Goal: Complete application form

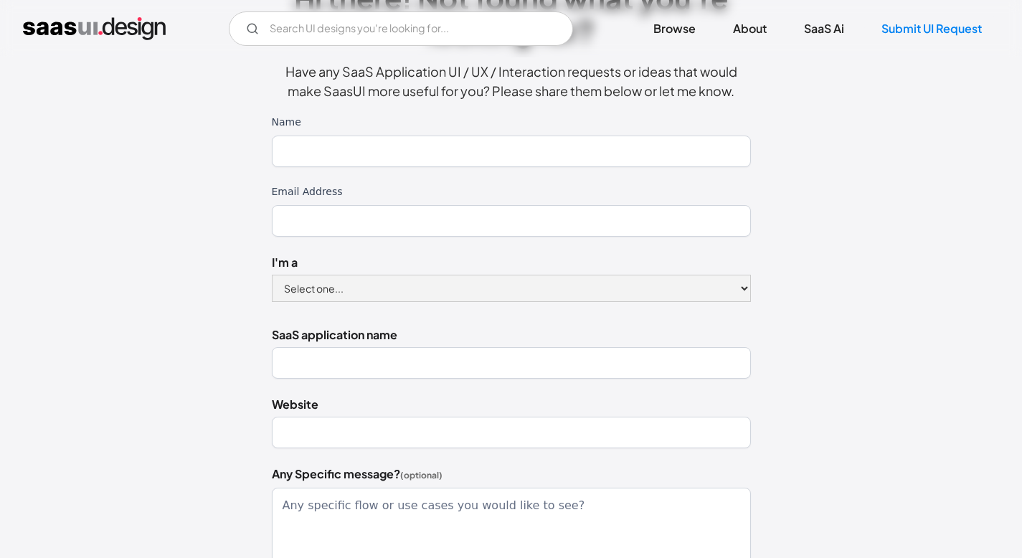
scroll to position [129, 0]
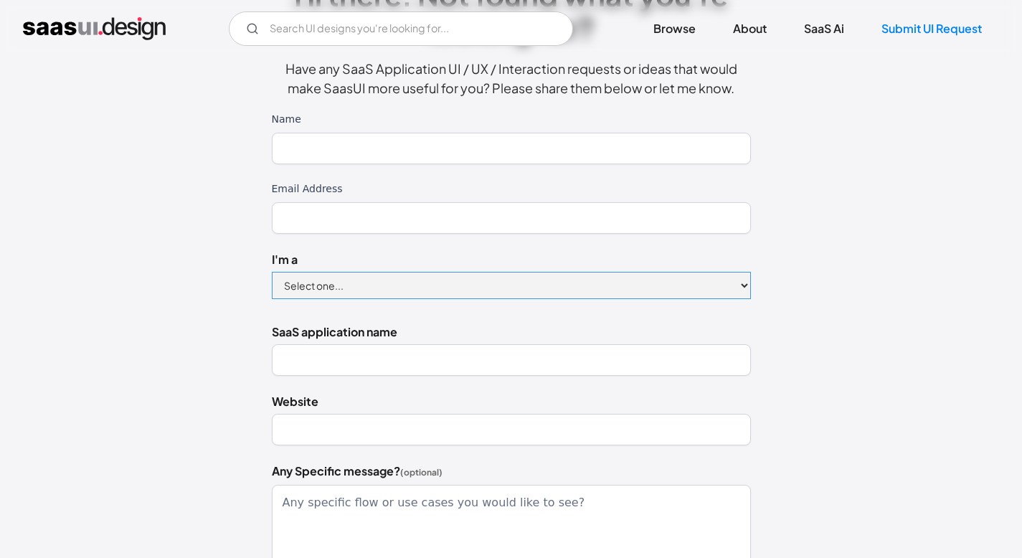
click at [431, 288] on select "Select one... Designer Product Manager Founder" at bounding box center [511, 285] width 479 height 27
select select "Designer"
click at [272, 272] on select "Select one... Designer Product Manager Founder" at bounding box center [511, 285] width 479 height 27
click at [422, 290] on select "Select one... Designer Product Manager Founder" at bounding box center [511, 285] width 479 height 27
click at [347, 356] on input "SaaS application name" at bounding box center [511, 360] width 479 height 32
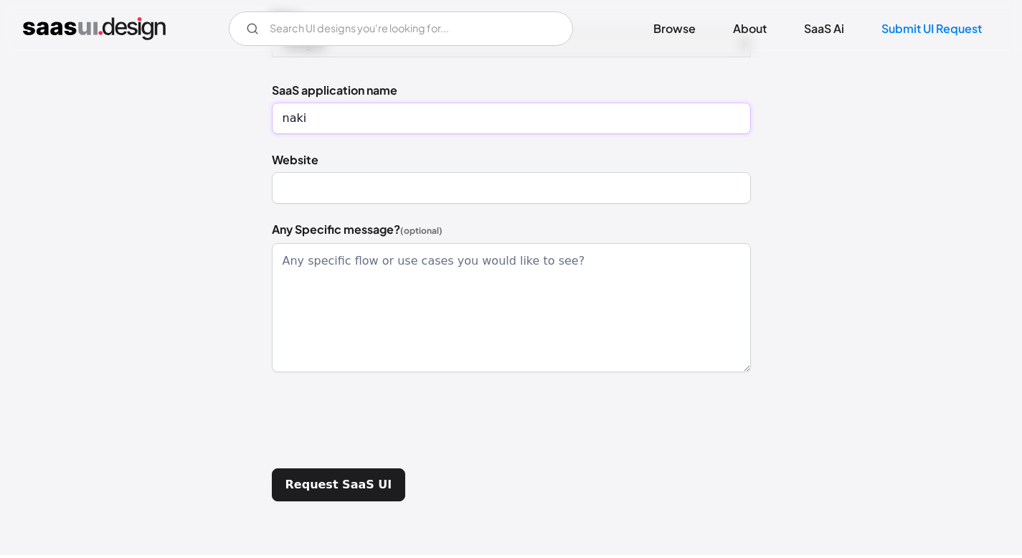
scroll to position [377, 0]
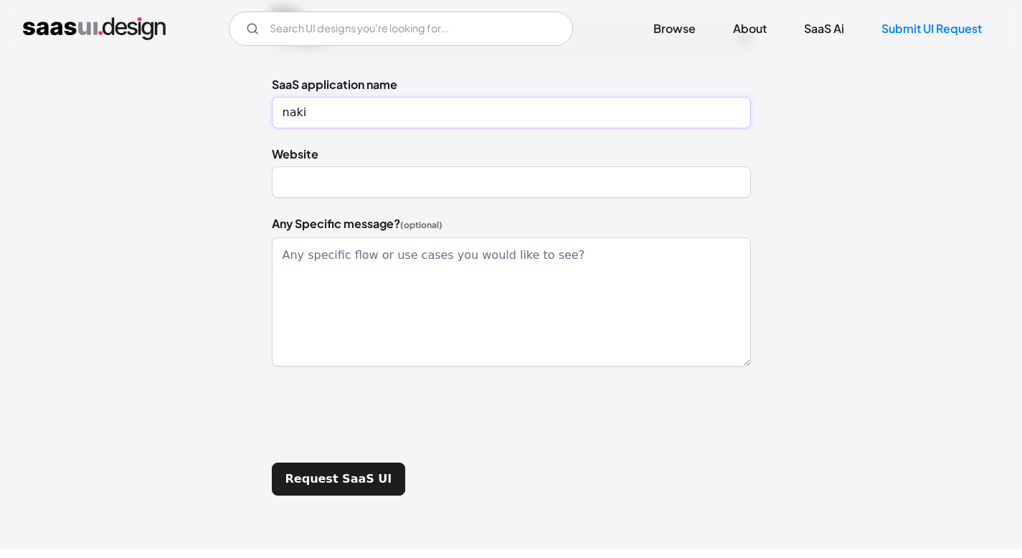
type input "naki"
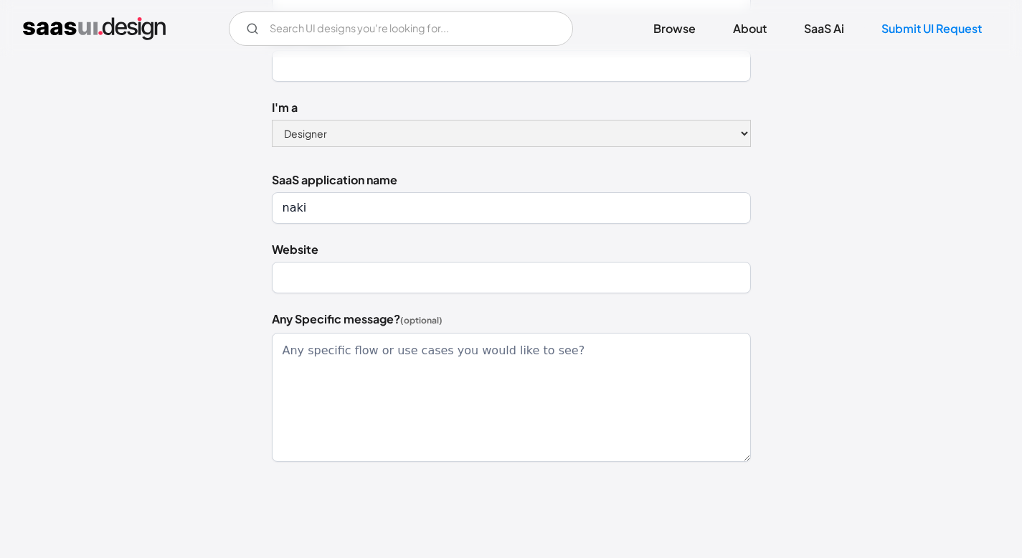
scroll to position [13, 0]
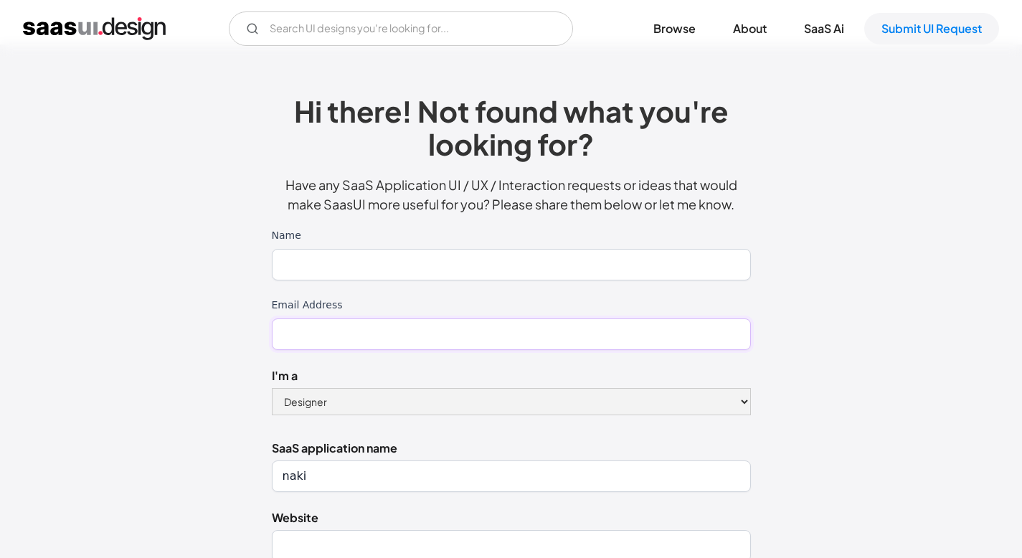
click at [349, 323] on input "Email Address" at bounding box center [511, 334] width 479 height 32
type input "randyprecious131@gmail.com"
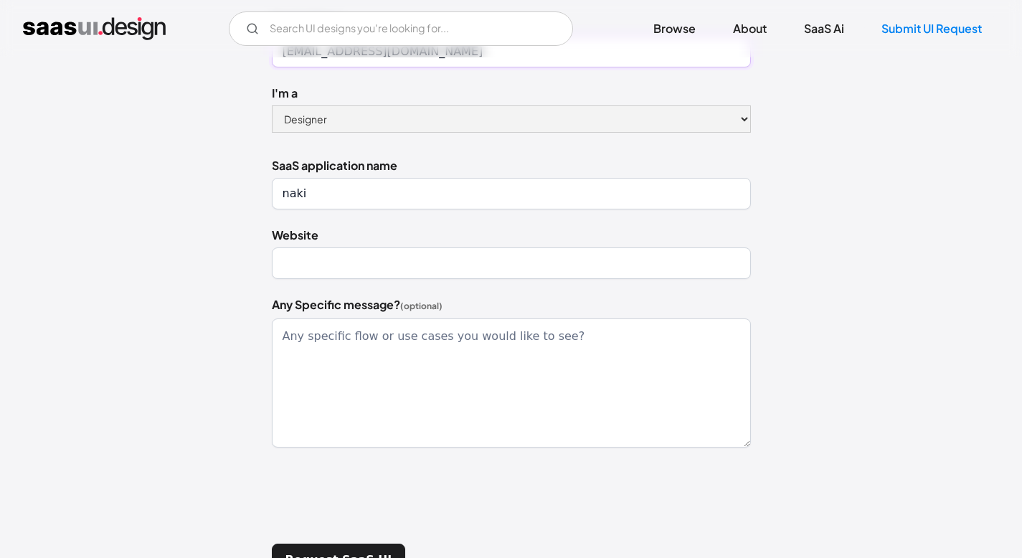
scroll to position [417, 0]
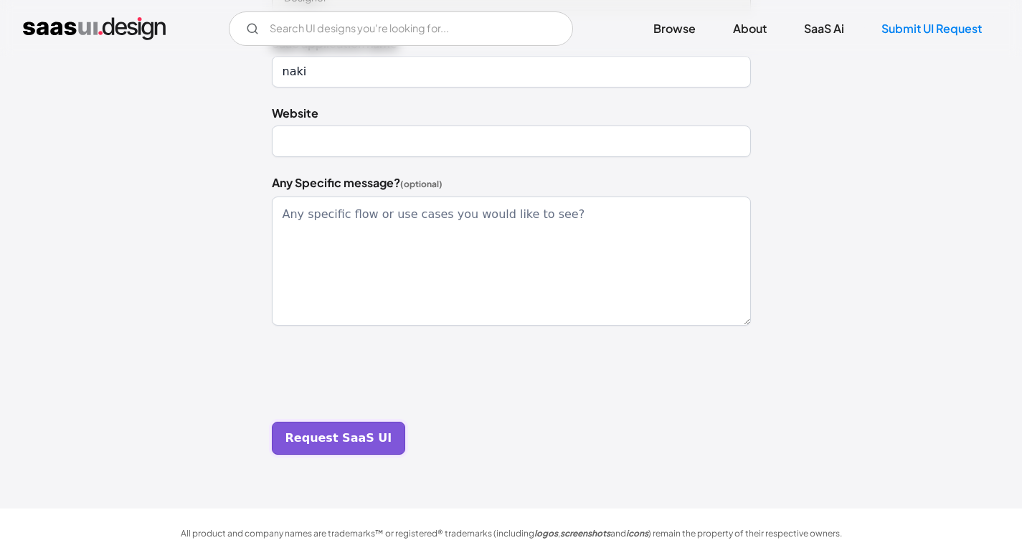
click at [351, 438] on input "Request SaaS UI" at bounding box center [339, 438] width 134 height 33
type input "Please wait..."
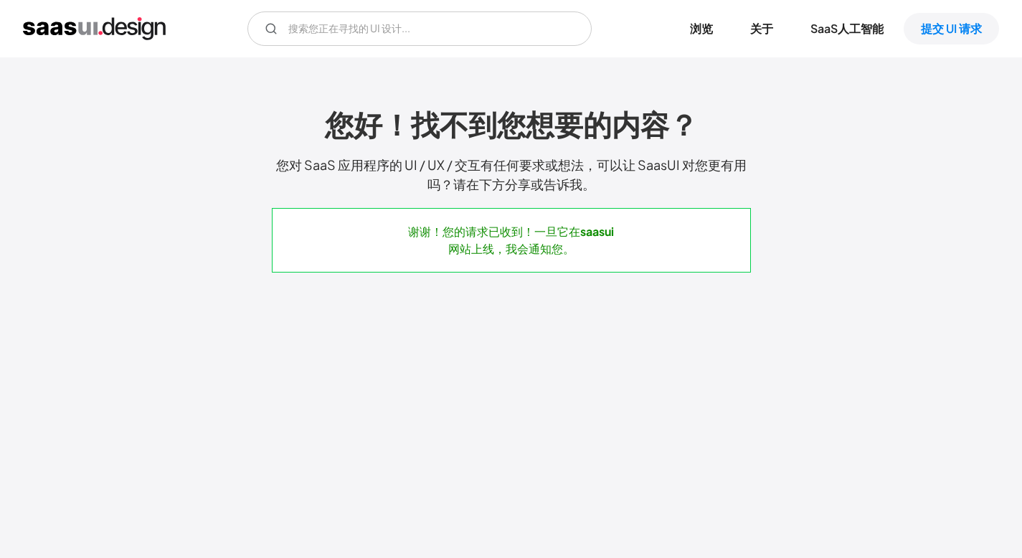
click at [137, 24] on img "家" at bounding box center [94, 28] width 143 height 23
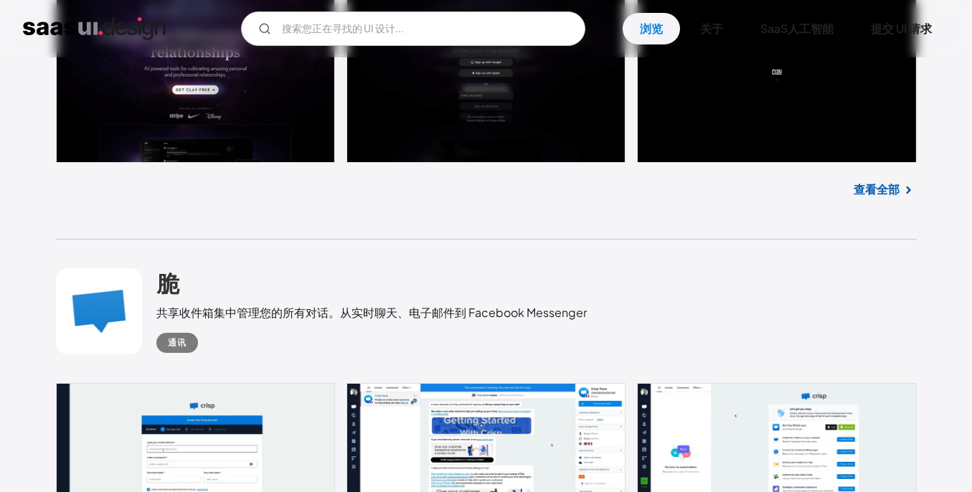
scroll to position [6936, 0]
